Goal: Information Seeking & Learning: Learn about a topic

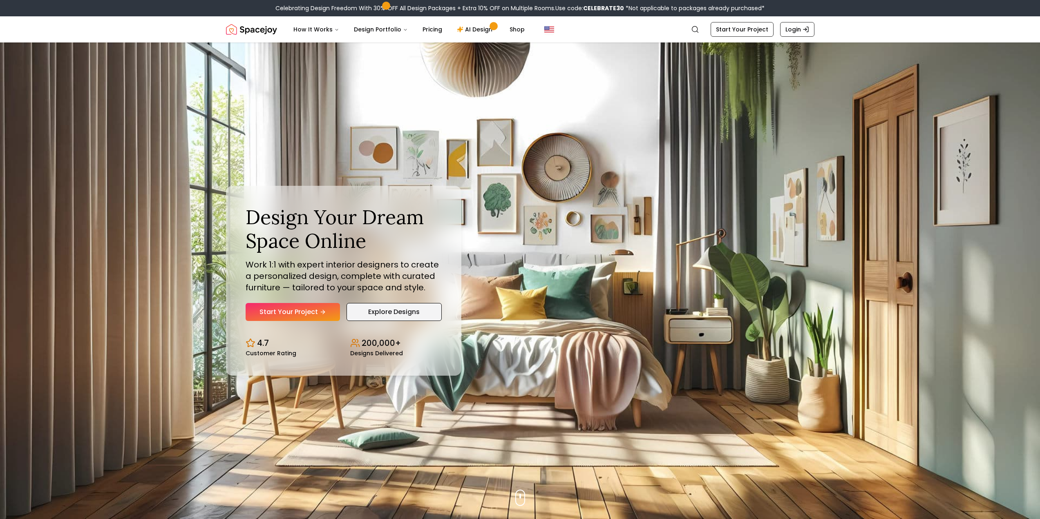
click at [387, 308] on link "Explore Designs" at bounding box center [393, 312] width 95 height 18
click at [278, 312] on link "Start Your Project" at bounding box center [292, 312] width 94 height 18
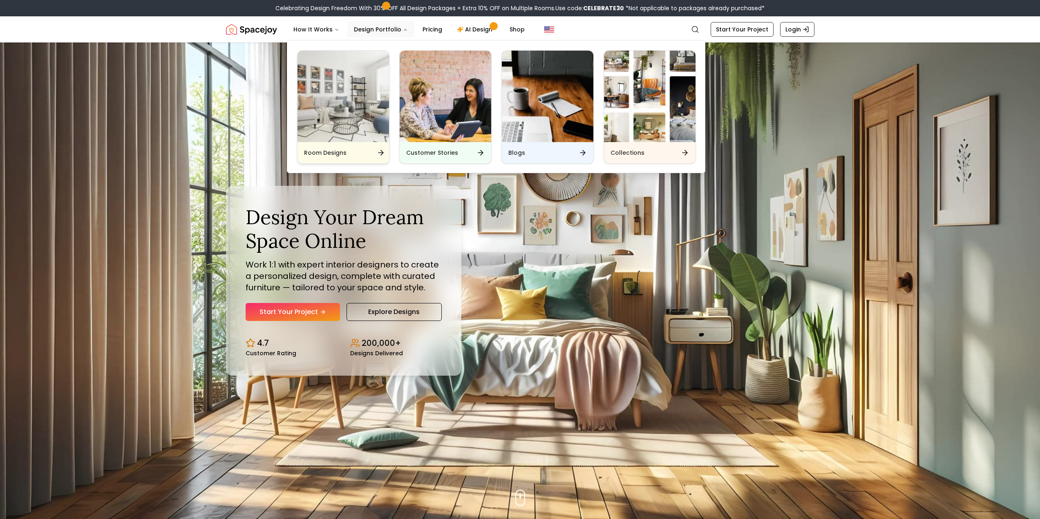
click at [356, 121] on img "Main" at bounding box center [342, 96] width 91 height 91
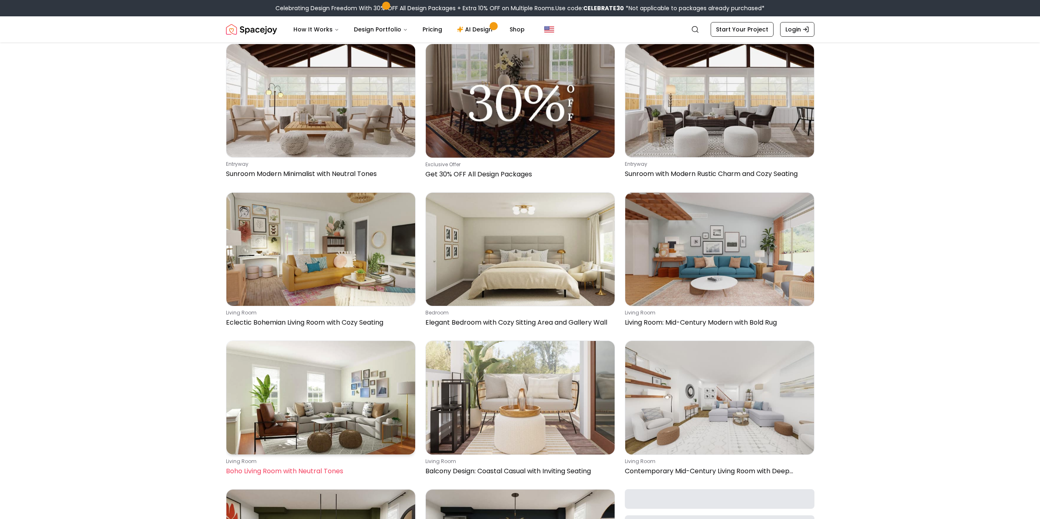
scroll to position [6944, 0]
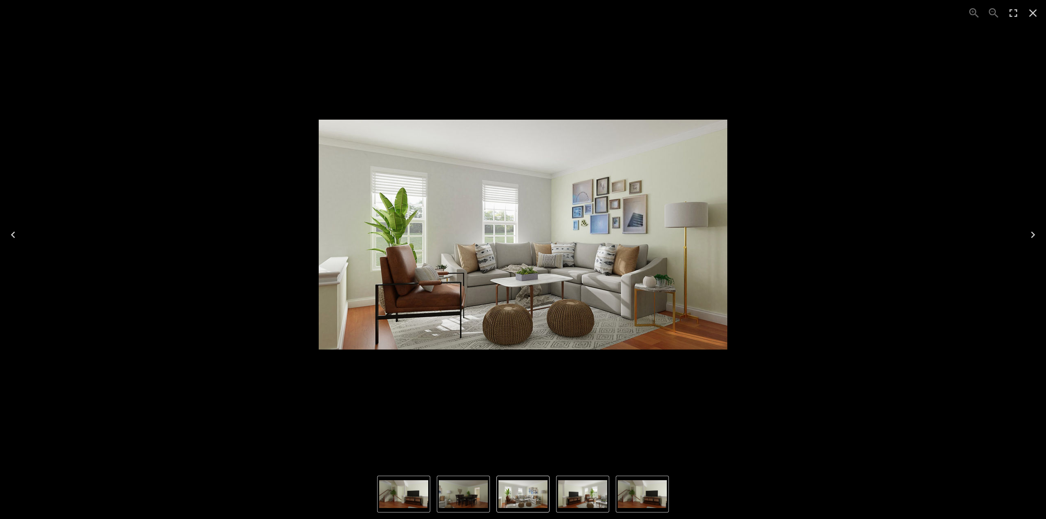
click at [1035, 233] on icon "Next" at bounding box center [1032, 234] width 13 height 13
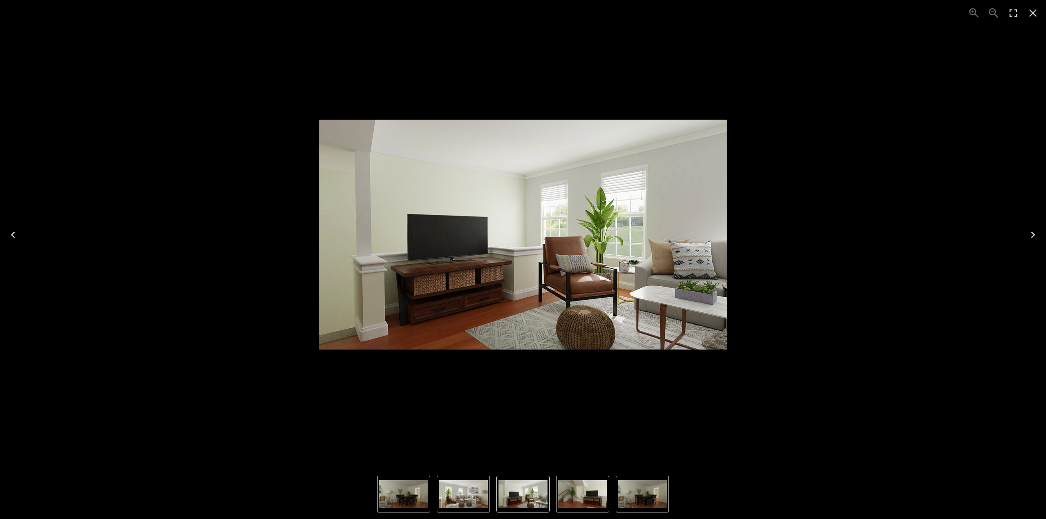
click at [1035, 233] on icon "Next" at bounding box center [1032, 234] width 13 height 13
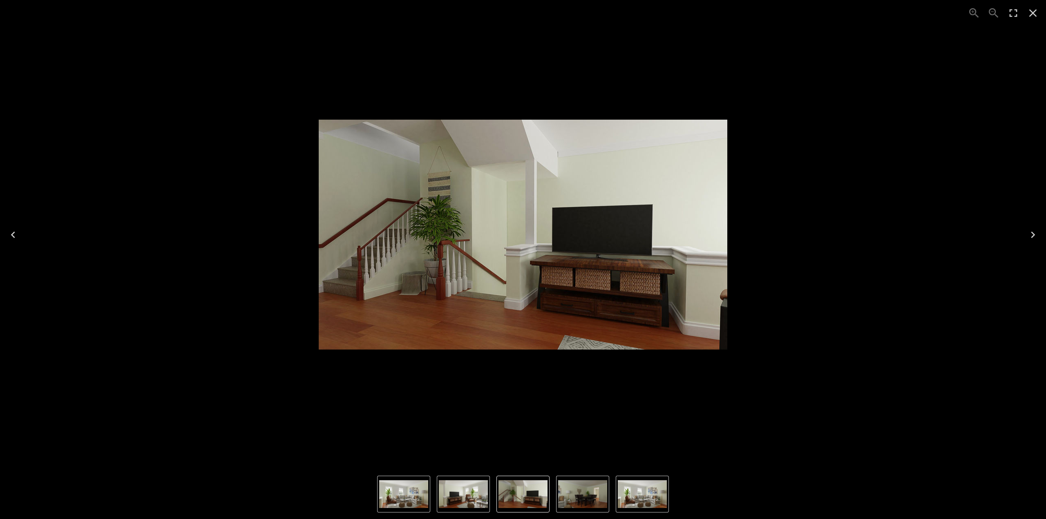
click at [1039, 234] on button "Next" at bounding box center [1033, 235] width 26 height 33
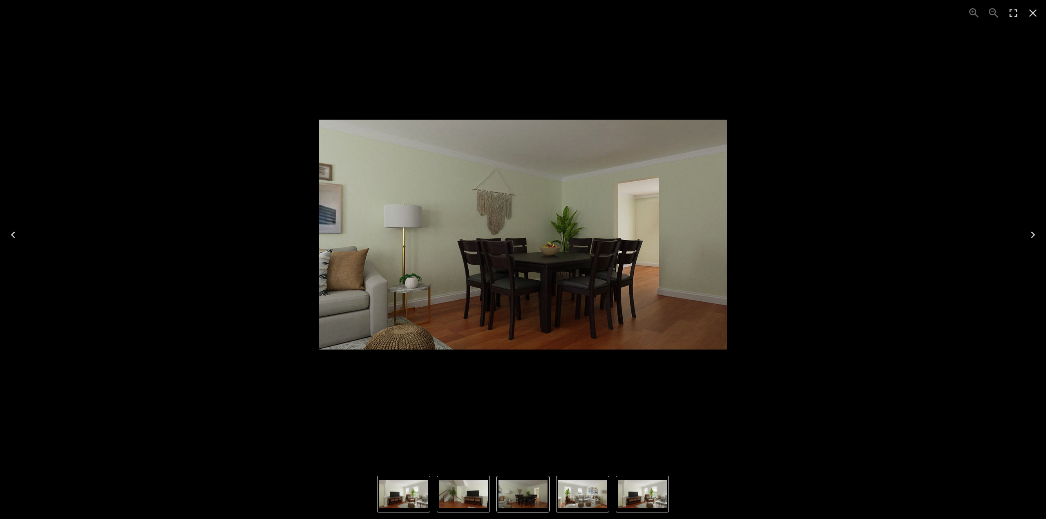
click at [1035, 235] on icon "Next" at bounding box center [1032, 234] width 13 height 13
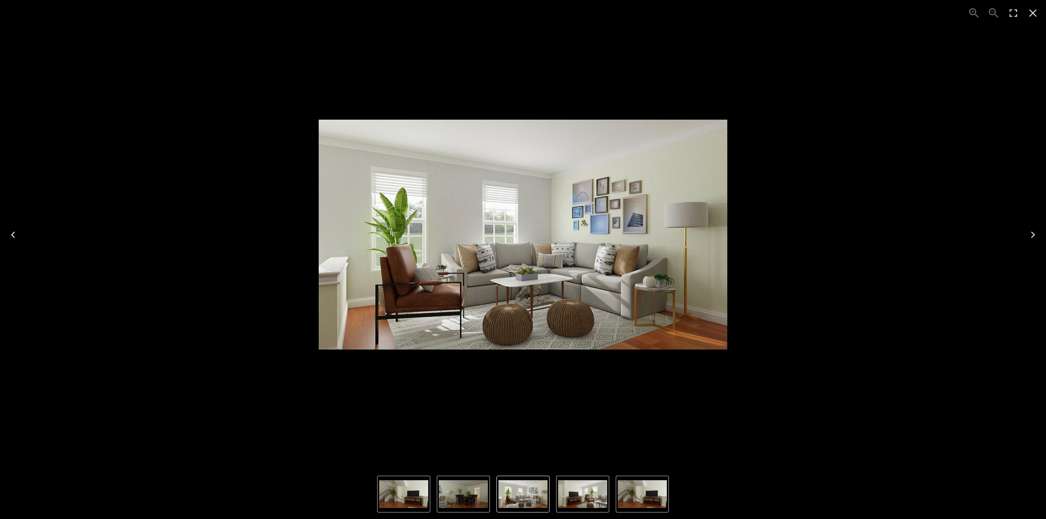
click at [7, 230] on icon "Previous" at bounding box center [13, 234] width 13 height 13
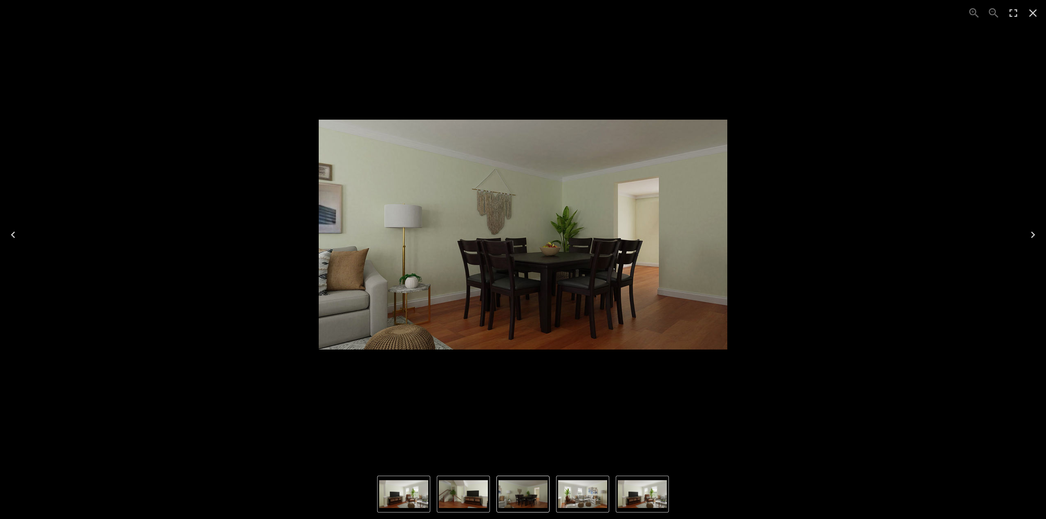
click at [1036, 231] on icon "Next" at bounding box center [1032, 234] width 13 height 13
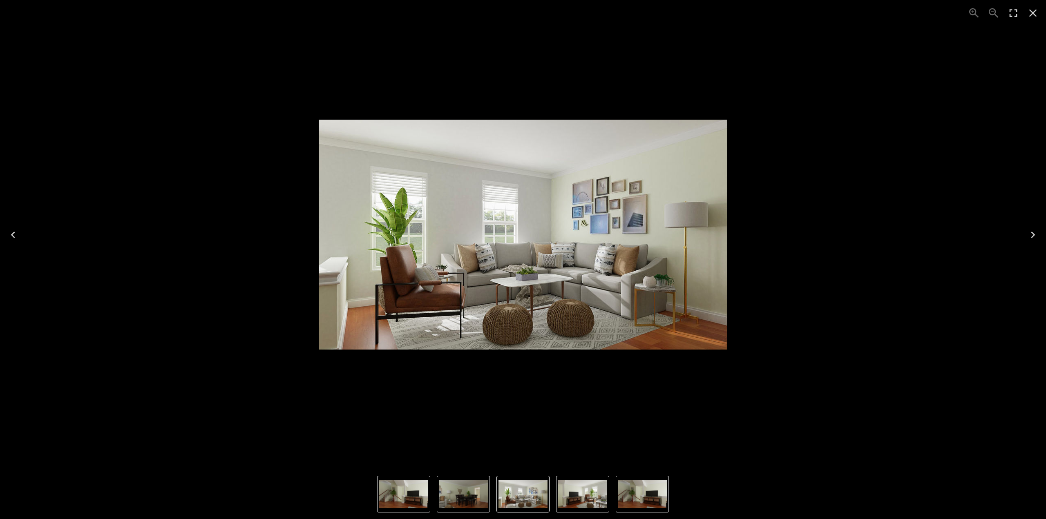
click at [1031, 239] on icon "Next" at bounding box center [1032, 234] width 13 height 13
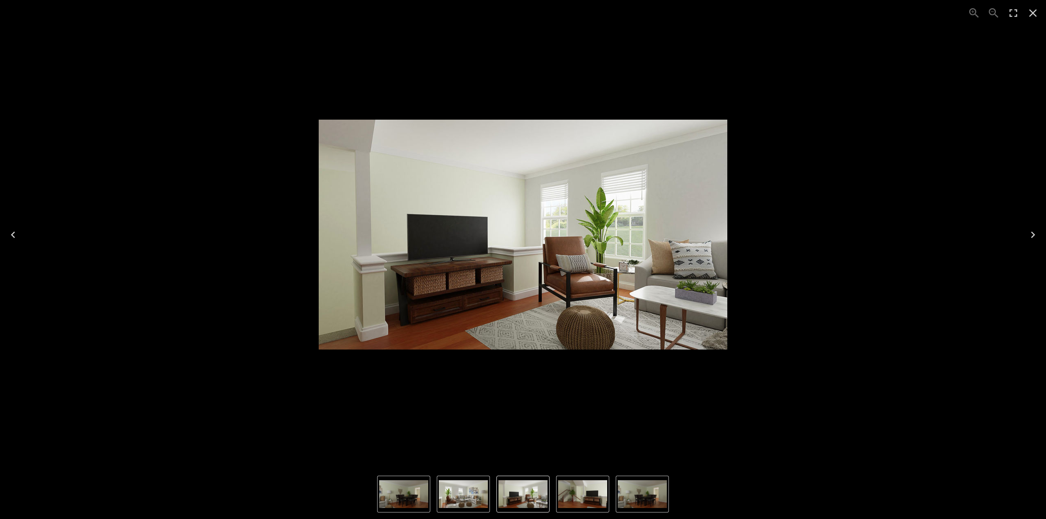
click at [1019, 239] on div "Lightbox" at bounding box center [523, 234] width 1046 height 469
click at [1039, 235] on button "Next" at bounding box center [1033, 235] width 26 height 33
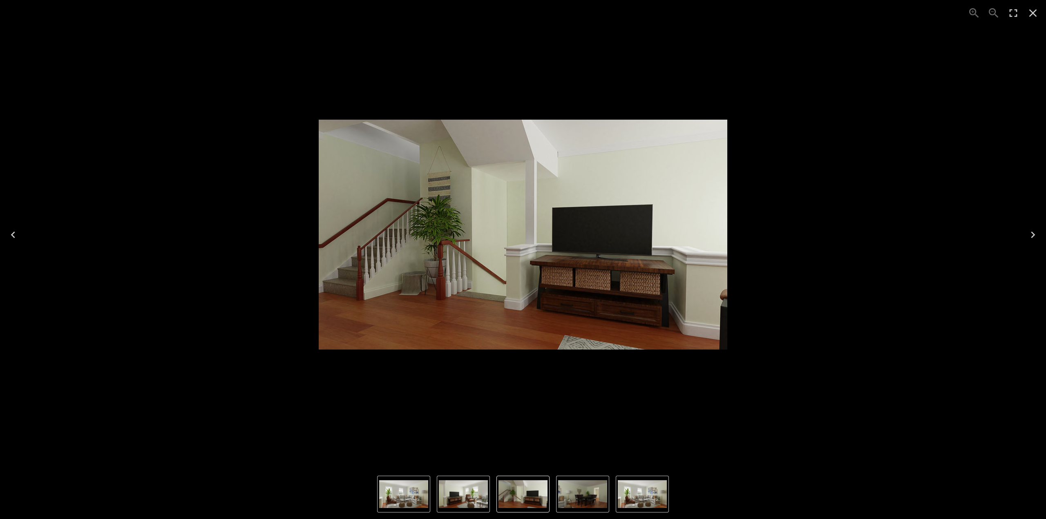
click at [1038, 238] on icon "Next" at bounding box center [1032, 234] width 13 height 13
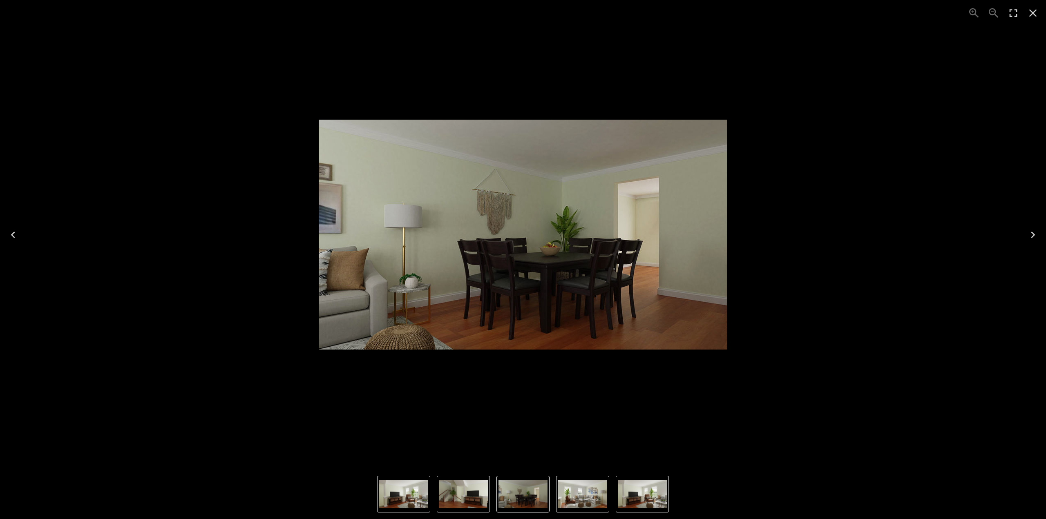
click at [1031, 12] on icon "Close" at bounding box center [1032, 13] width 13 height 13
